Goal: Find specific page/section: Find specific page/section

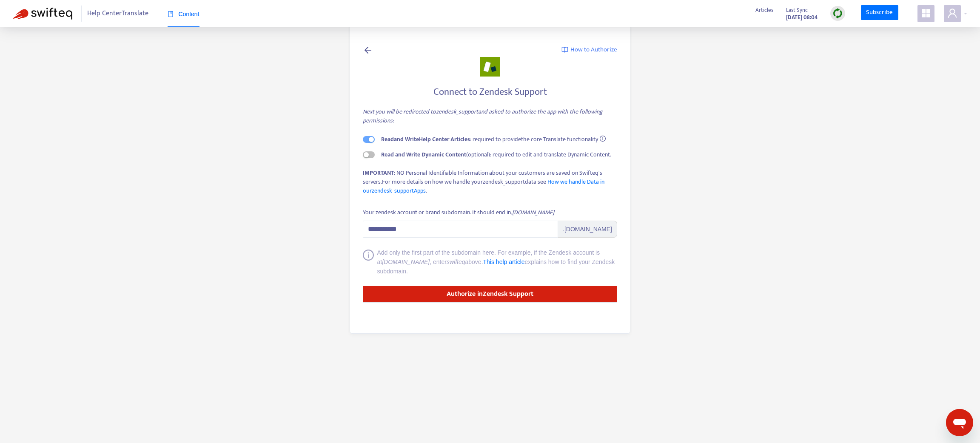
click at [159, 82] on main "**********" at bounding box center [490, 221] width 980 height 443
click at [926, 11] on icon "appstore" at bounding box center [926, 13] width 9 height 9
click at [873, 104] on link "Translate Conversations" at bounding box center [885, 104] width 68 height 10
